Goal: Task Accomplishment & Management: Manage account settings

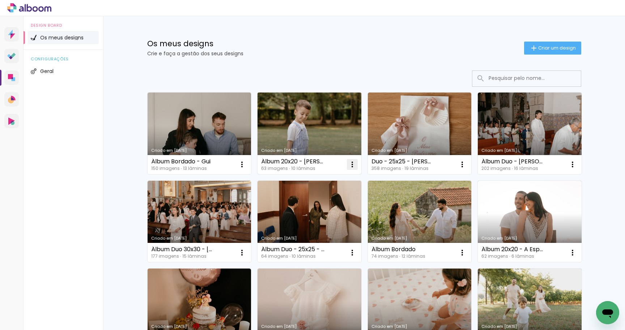
click at [347, 168] on paper-icon-button at bounding box center [352, 164] width 14 height 14
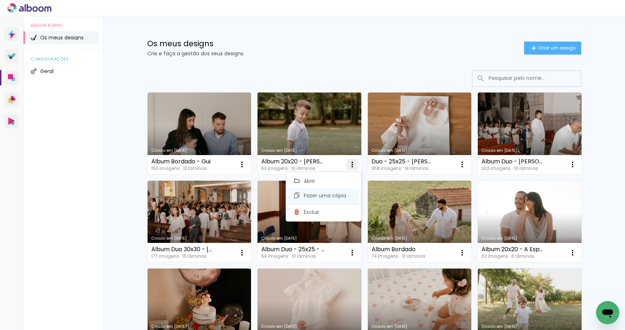
click at [334, 193] on span "Fazer uma cópia" at bounding box center [325, 195] width 42 height 5
type input "Cópia de Álbum 20x20 - [PERSON_NAME]"
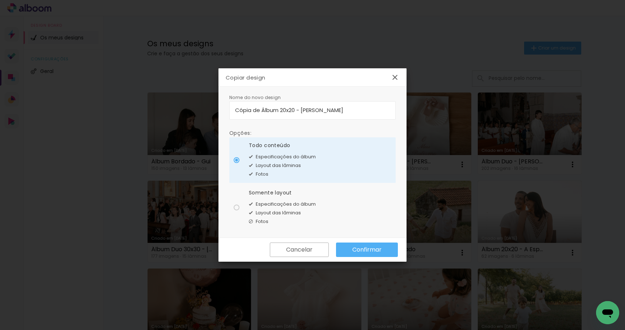
click at [316, 203] on paper-radio-button "Somente layout Especificações do álbum Layout das lâminas Fotos" at bounding box center [312, 208] width 166 height 46
type paper-radio-button "on"
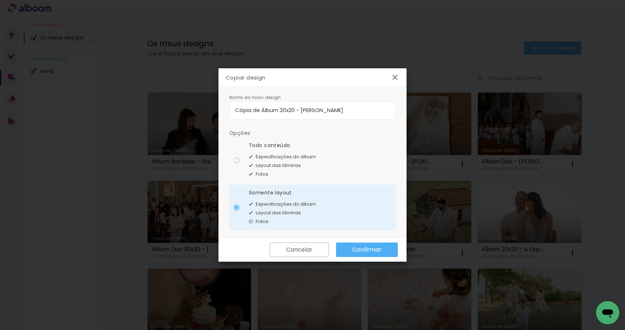
drag, startPoint x: 263, startPoint y: 111, endPoint x: 196, endPoint y: 118, distance: 66.9
click at [196, 118] on body "link( href="../../bower_components/polymer/polymer.html" rel="import" ) picture…" at bounding box center [312, 165] width 625 height 330
click at [262, 111] on input "Cópia de Álbum 20x20 - [PERSON_NAME]" at bounding box center [312, 110] width 155 height 8
drag, startPoint x: 276, startPoint y: 112, endPoint x: 322, endPoint y: 112, distance: 46.7
click at [322, 112] on input "Álbum 20x20 - [PERSON_NAME]" at bounding box center [312, 110] width 155 height 8
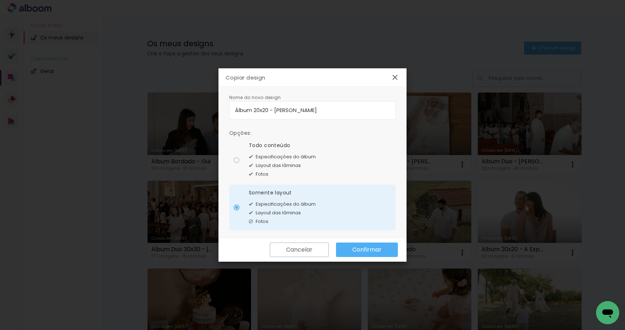
type input "Álbum 20x20 - [PERSON_NAME]"
type paper-input "Álbum 20x20 - [PERSON_NAME]"
click at [0, 0] on slot "Confirmar" at bounding box center [0, 0] width 0 height 0
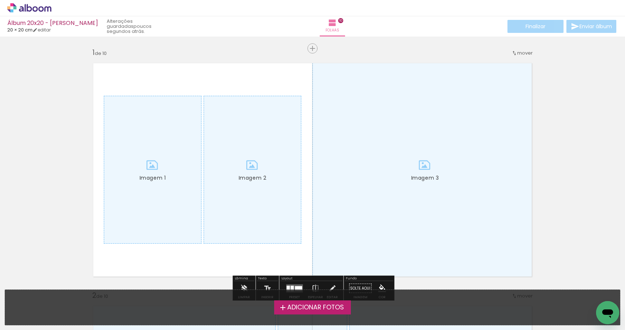
click at [324, 310] on span "Adicionar Fotos" at bounding box center [315, 308] width 57 height 7
click at [0, 0] on input "file" at bounding box center [0, 0] width 0 height 0
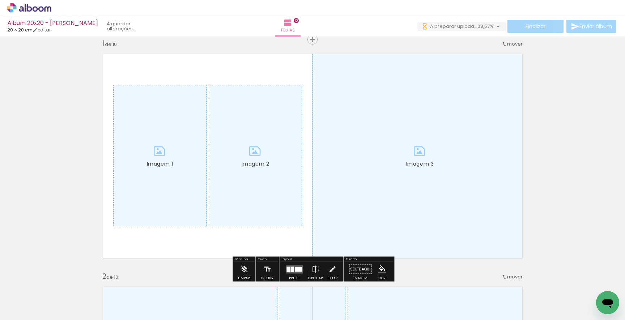
click at [495, 27] on iron-icon at bounding box center [498, 26] width 9 height 9
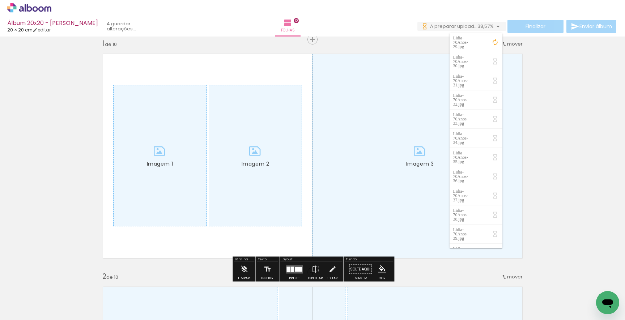
click at [495, 27] on iron-icon at bounding box center [498, 26] width 9 height 9
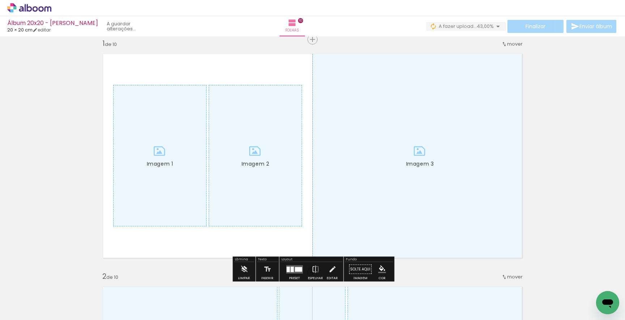
scroll to position [0, 3436]
click at [461, 29] on span "A fazer upload..." at bounding box center [458, 26] width 38 height 7
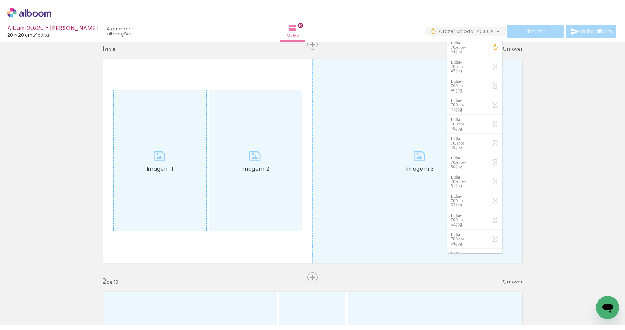
scroll to position [0, 0]
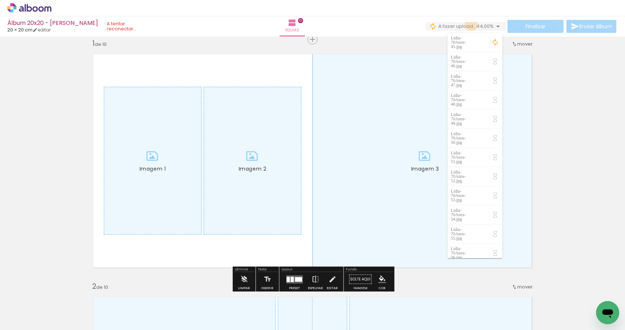
click at [470, 25] on span "A fazer upload..." at bounding box center [457, 26] width 38 height 7
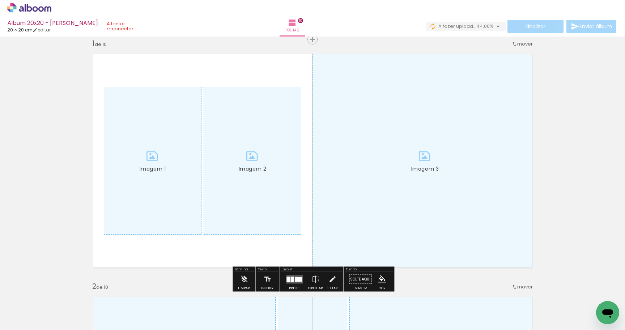
click at [476, 25] on span "44,00%" at bounding box center [484, 26] width 17 height 7
